Goal: Task Accomplishment & Management: Complete application form

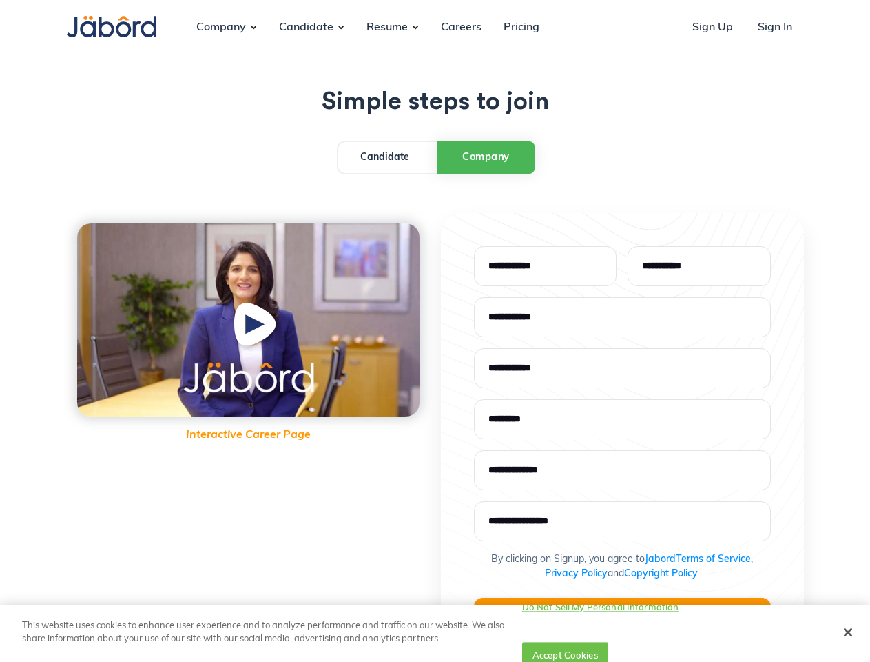
click at [435, 331] on div "Interactive Career Page By clicking on Signup, you agree to Jabord Terms of Ser…" at bounding box center [435, 460] width 737 height 494
click at [221, 28] on div "Company" at bounding box center [221, 27] width 72 height 37
click at [306, 28] on div "Candidate" at bounding box center [306, 27] width 77 height 37
click at [387, 28] on div "Resume" at bounding box center [387, 27] width 63 height 37
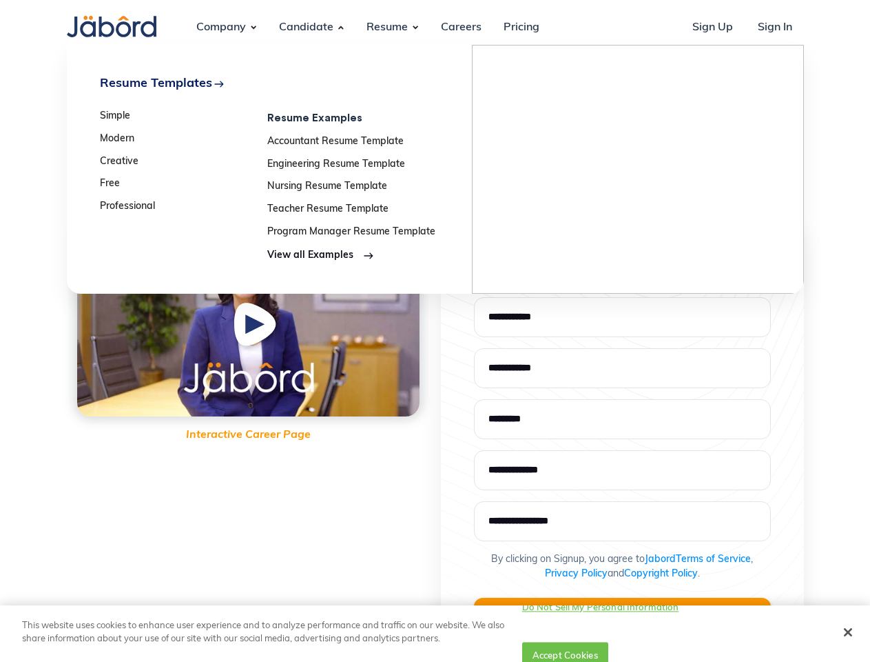
click at [248, 320] on img "open lightbox" at bounding box center [257, 327] width 52 height 54
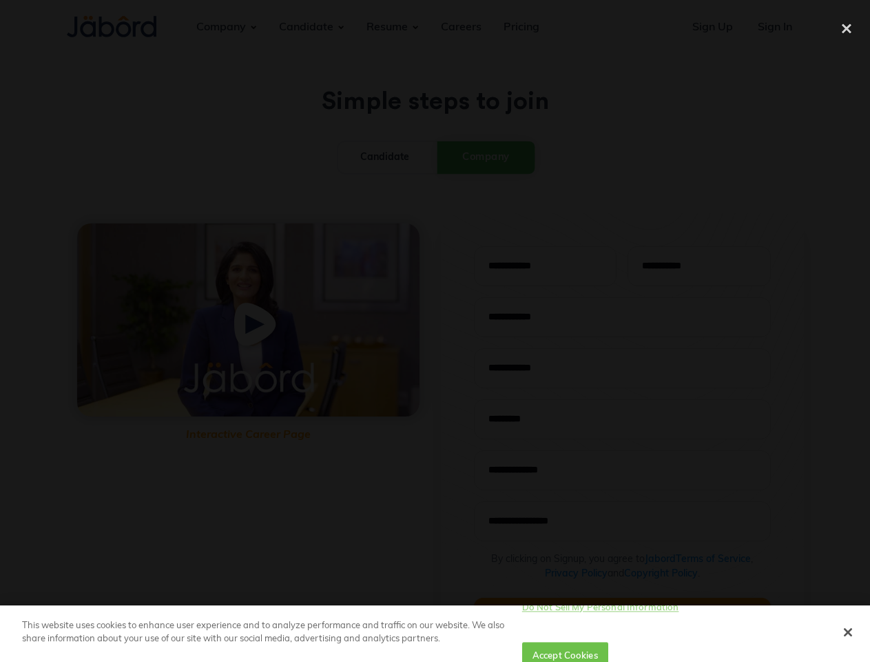
click at [616, 622] on button "Do Not Sell My Personal Information" at bounding box center [600, 608] width 157 height 28
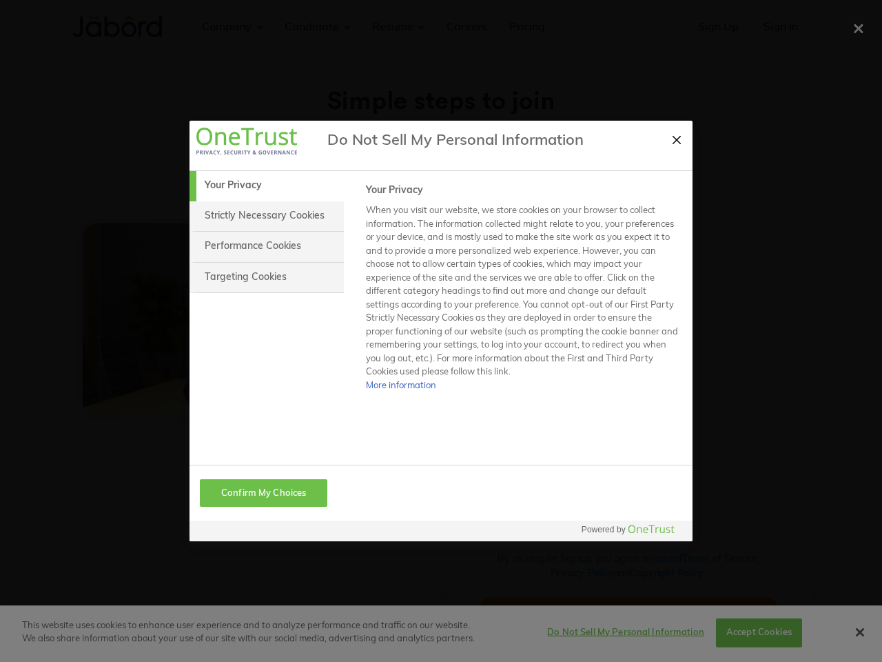
click at [749, 633] on div at bounding box center [441, 331] width 882 height 662
click at [848, 632] on div at bounding box center [441, 331] width 882 height 662
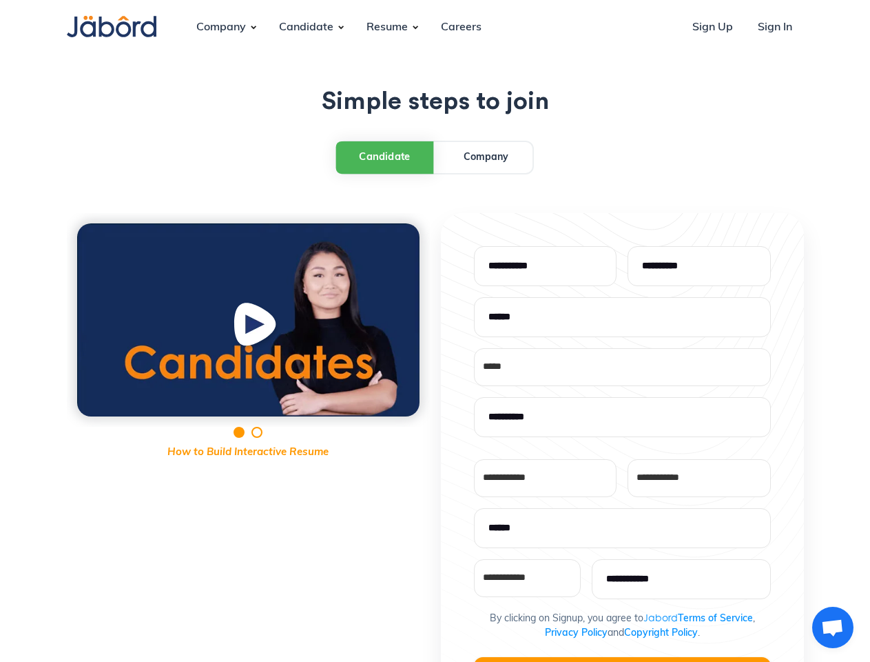
click at [435, 331] on div "**********" at bounding box center [435, 551] width 737 height 677
click at [221, 28] on div "Company" at bounding box center [221, 27] width 72 height 37
click at [306, 28] on div "Candidate" at bounding box center [306, 27] width 77 height 37
click at [387, 28] on div "Resume" at bounding box center [387, 27] width 63 height 37
click at [385, 156] on div "Candidate" at bounding box center [385, 157] width 52 height 15
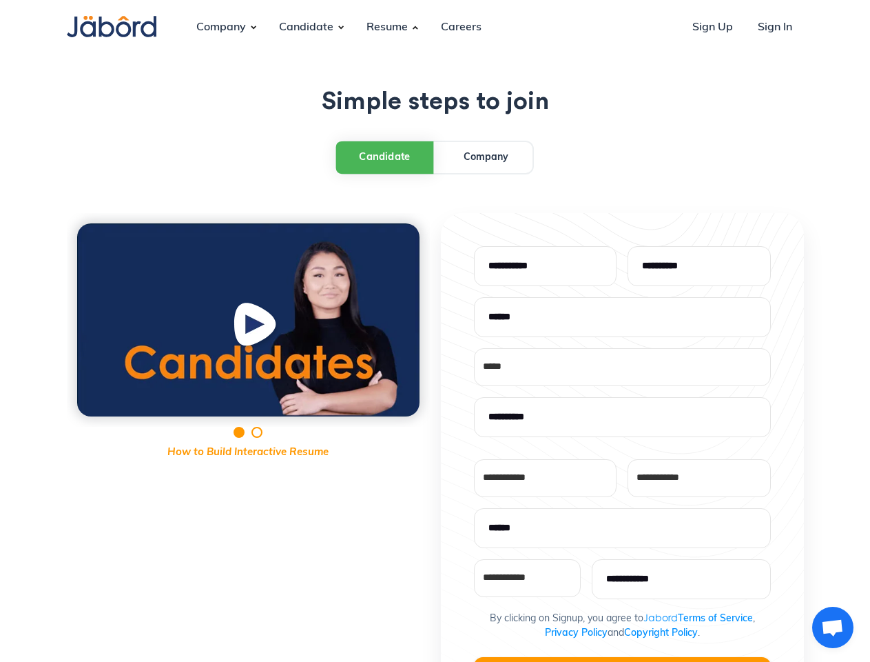
click at [248, 320] on img "open lightbox" at bounding box center [257, 327] width 52 height 54
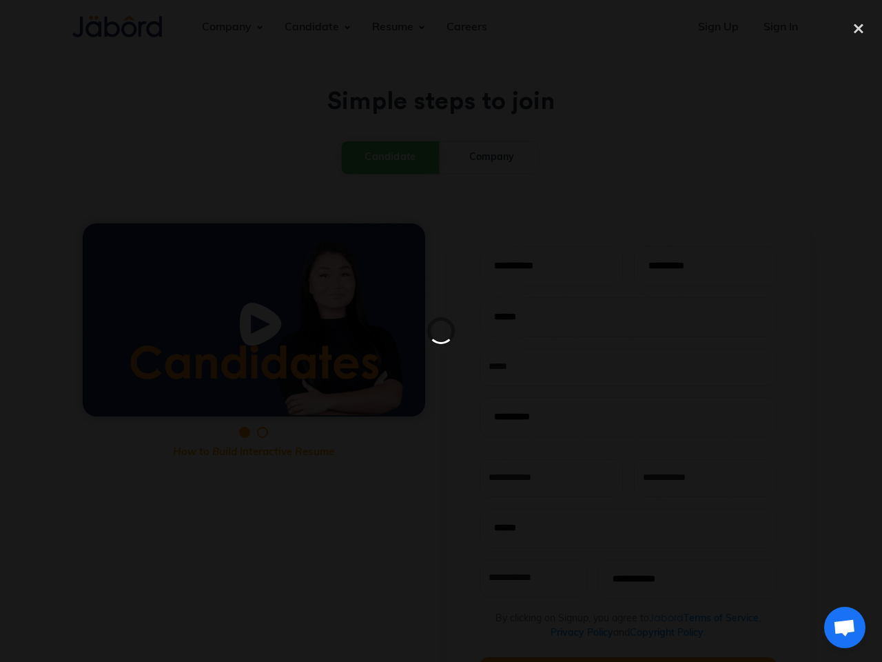
click at [622, 659] on div at bounding box center [441, 331] width 882 height 662
click at [833, 627] on span "Open chat" at bounding box center [844, 628] width 23 height 19
